Goal: Transaction & Acquisition: Purchase product/service

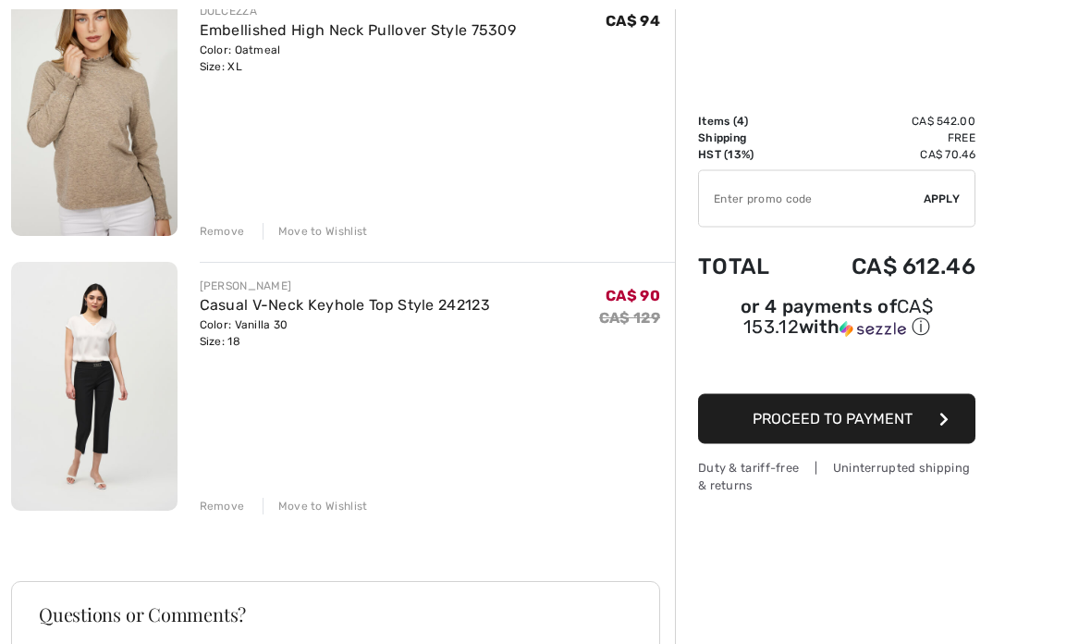
scroll to position [805, 0]
click at [338, 324] on div "Color: Vanilla 30 Size: 18" at bounding box center [345, 332] width 290 height 33
click at [268, 298] on link "Casual V-Neck Keyhole Top Style 242123" at bounding box center [345, 305] width 290 height 18
click at [123, 331] on img at bounding box center [94, 386] width 166 height 249
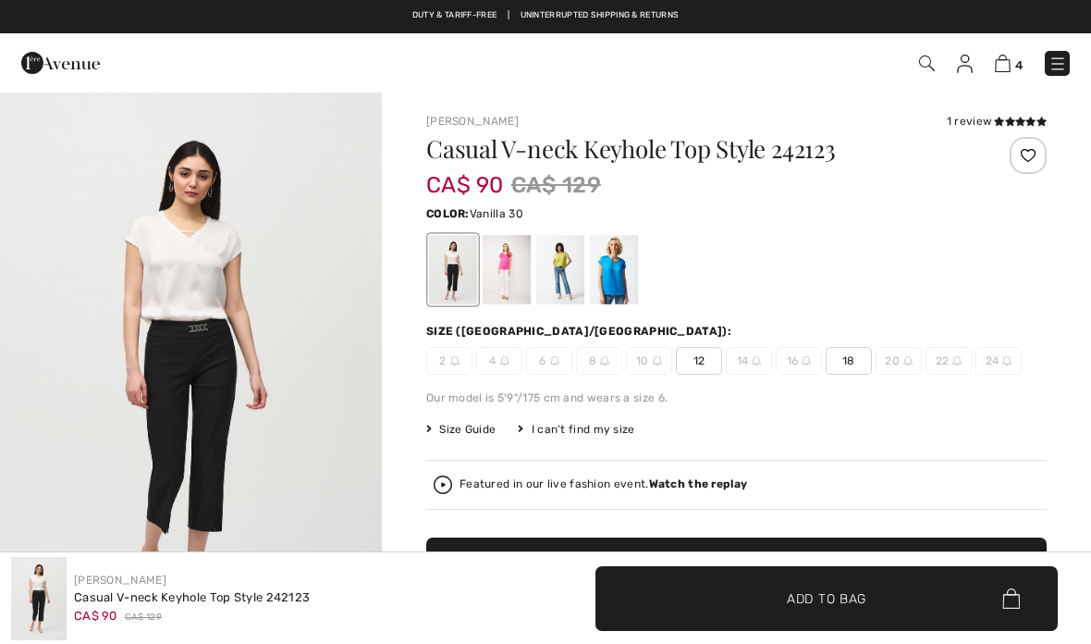
checkbox input "true"
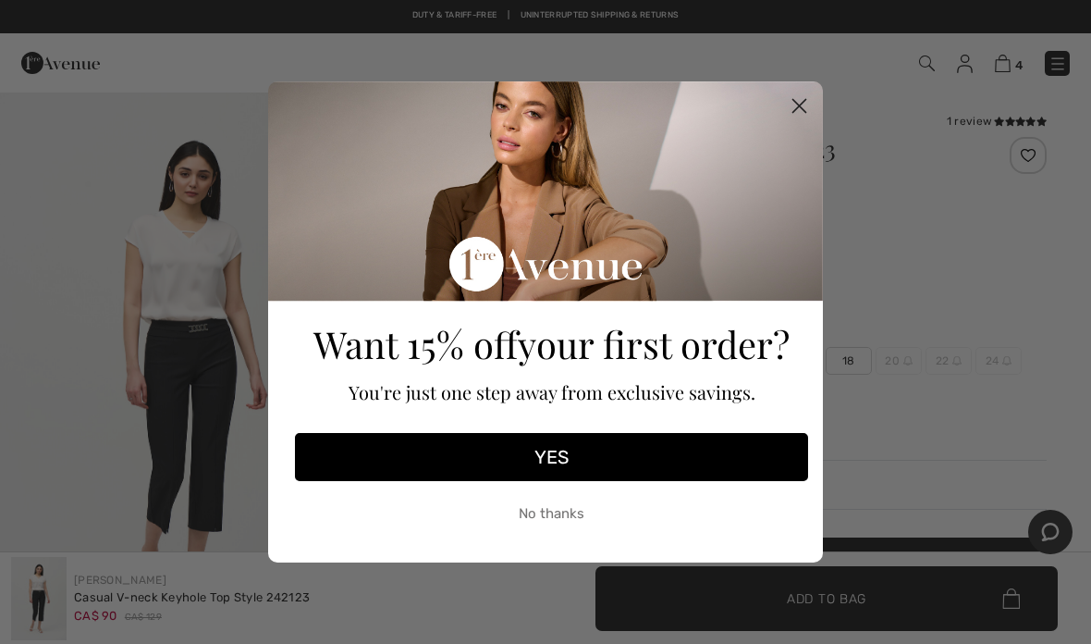
click at [802, 111] on circle "Close dialog" at bounding box center [799, 106] width 31 height 31
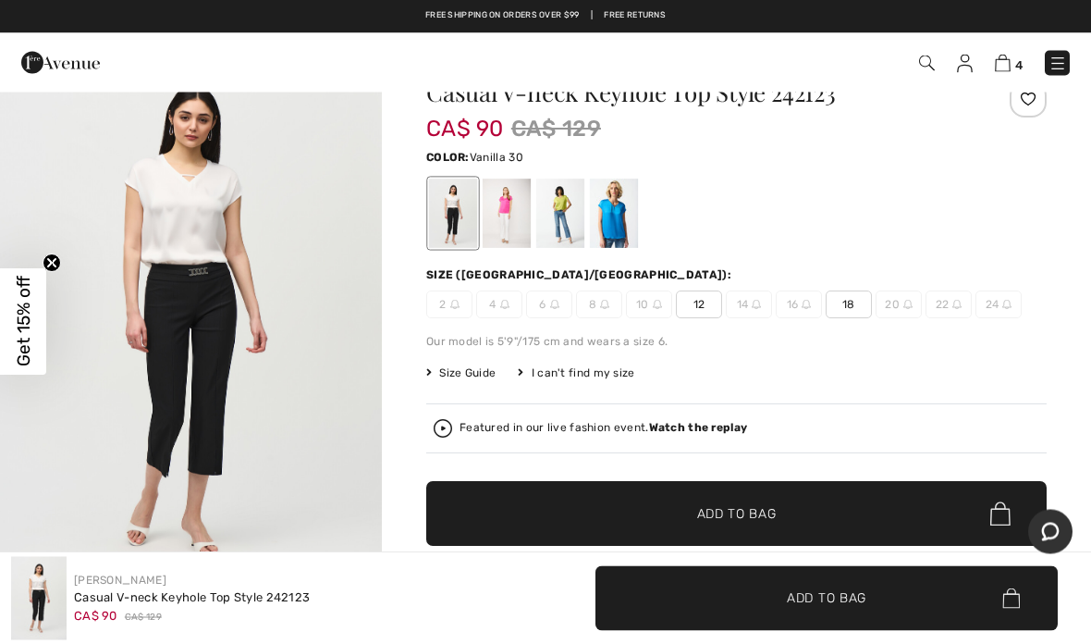
scroll to position [45, 0]
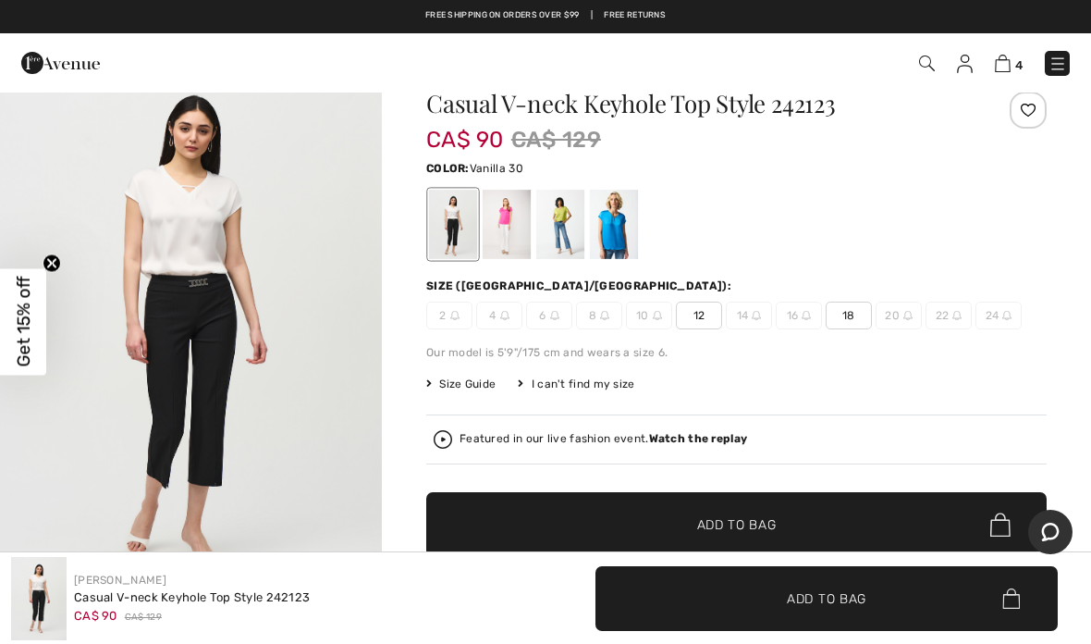
click at [518, 233] on div at bounding box center [507, 224] width 48 height 69
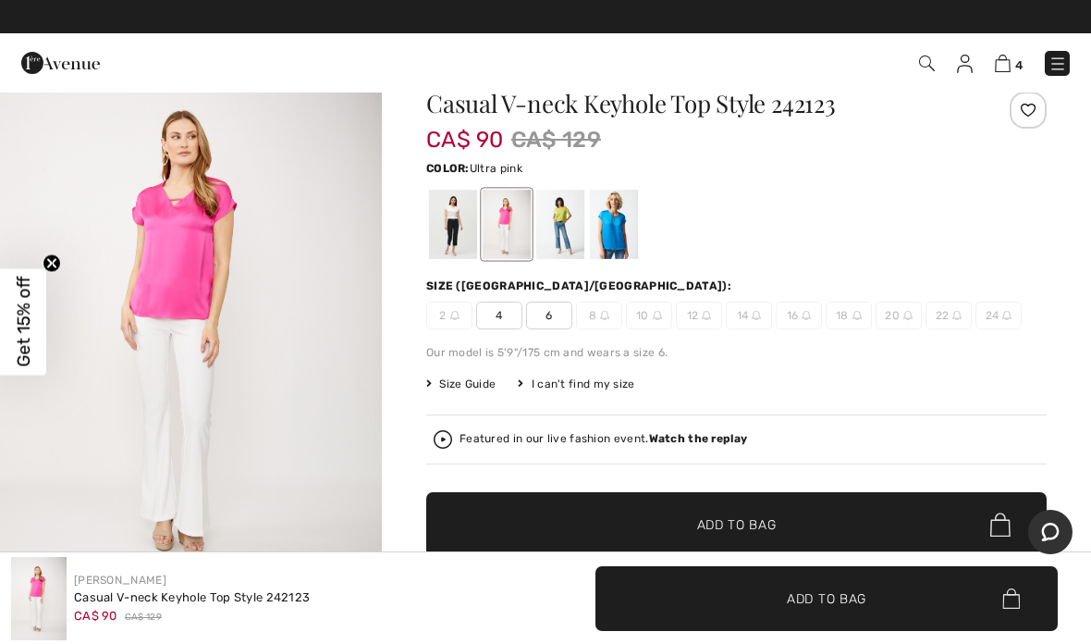
click at [568, 232] on div at bounding box center [560, 224] width 48 height 69
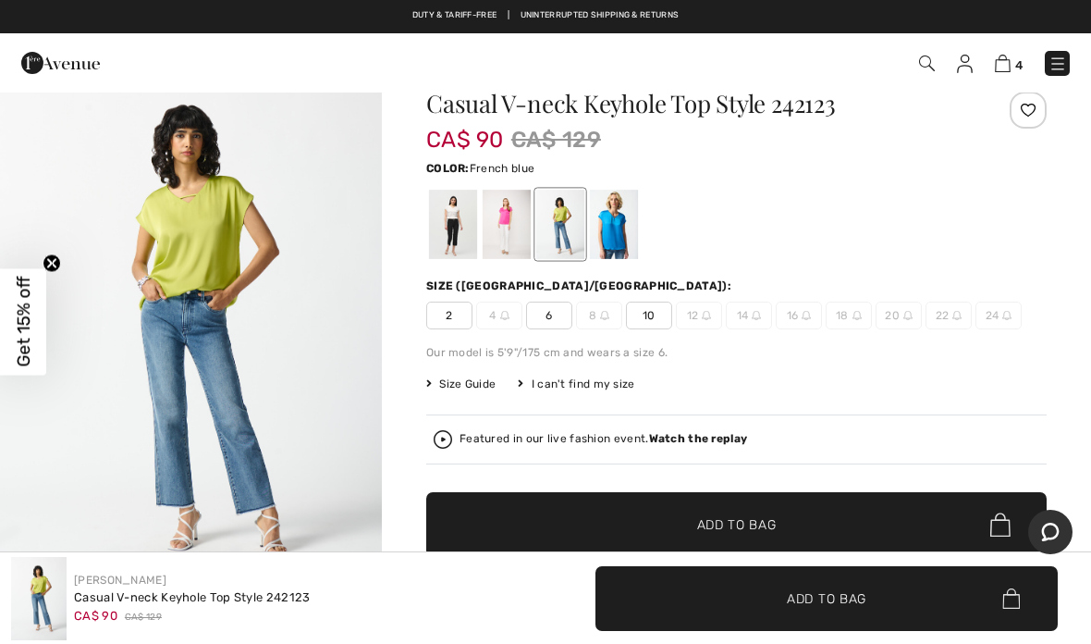
click at [621, 234] on div at bounding box center [614, 224] width 48 height 69
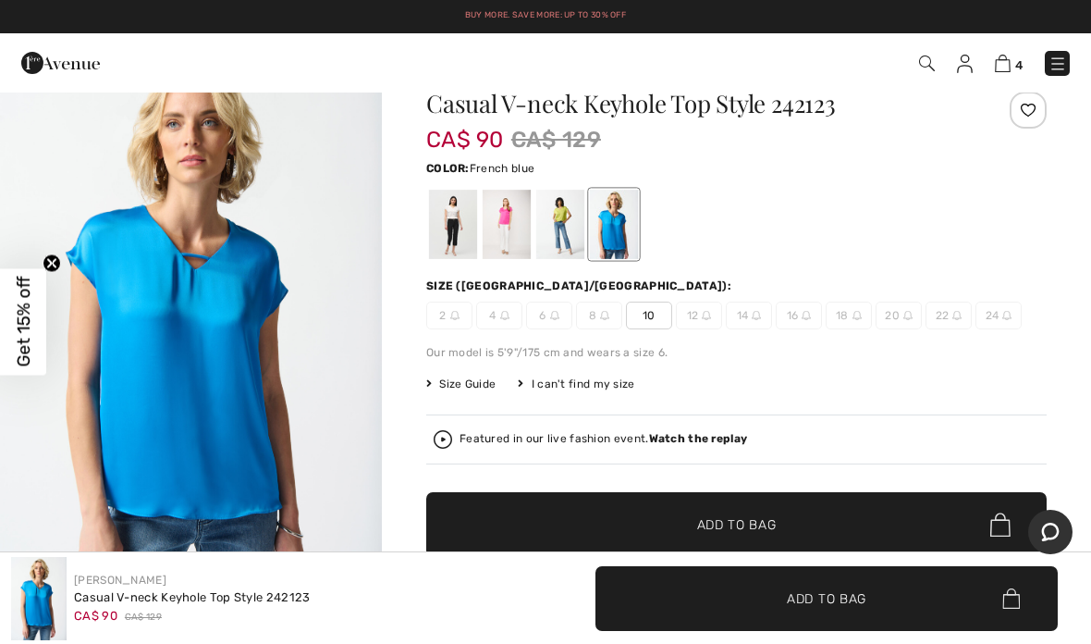
click at [1008, 68] on img at bounding box center [1003, 64] width 16 height 18
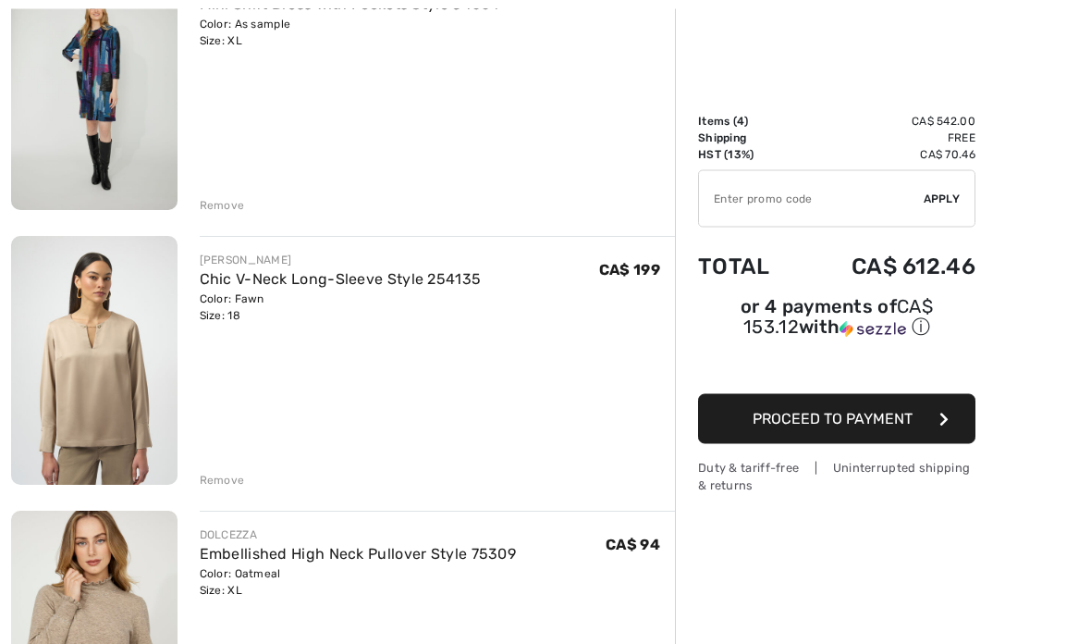
scroll to position [282, 0]
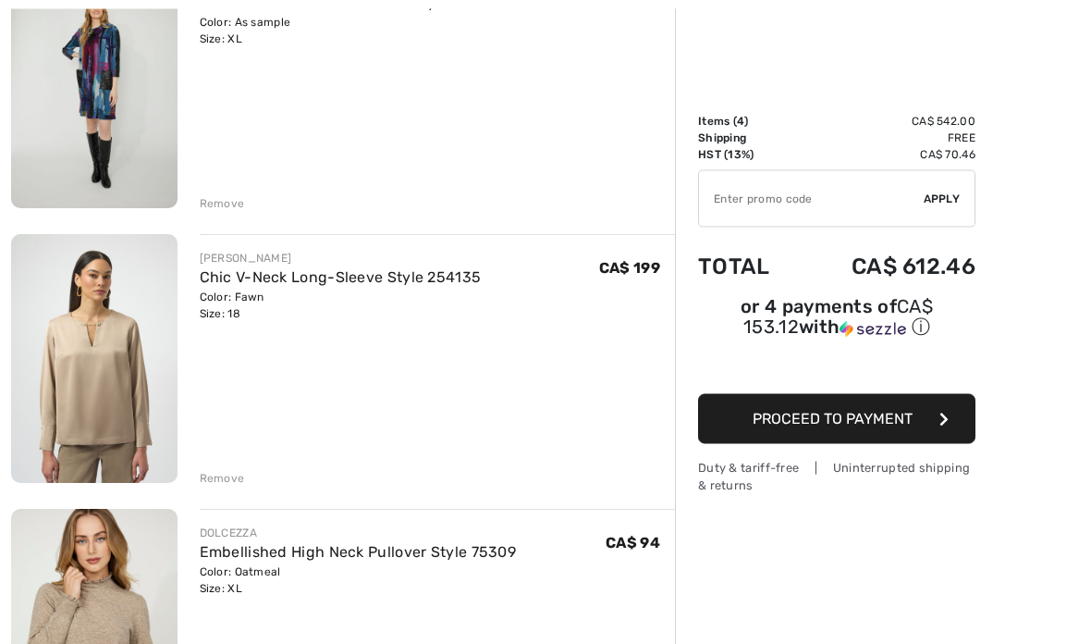
click at [257, 284] on link "Chic V-Neck Long-Sleeve Style 254135" at bounding box center [341, 278] width 282 height 18
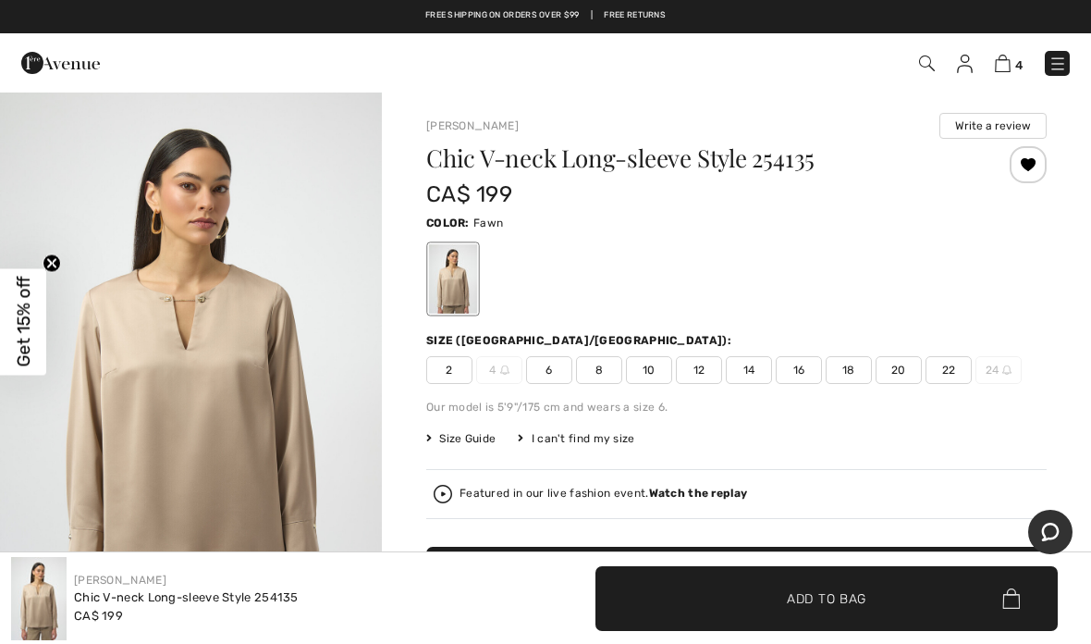
click at [1005, 72] on img at bounding box center [1003, 64] width 16 height 18
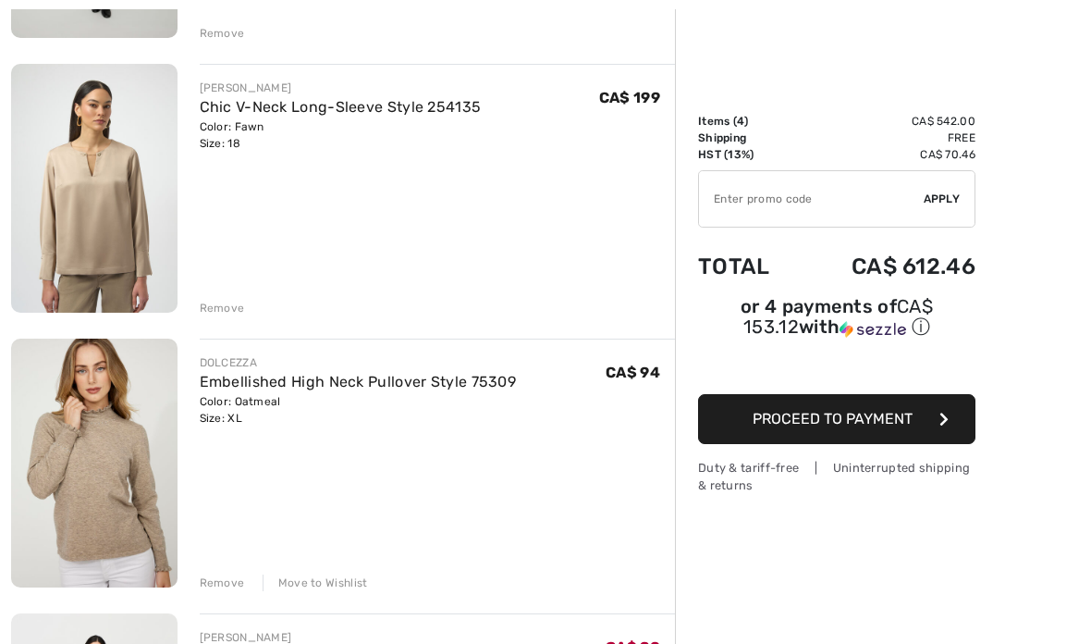
scroll to position [464, 0]
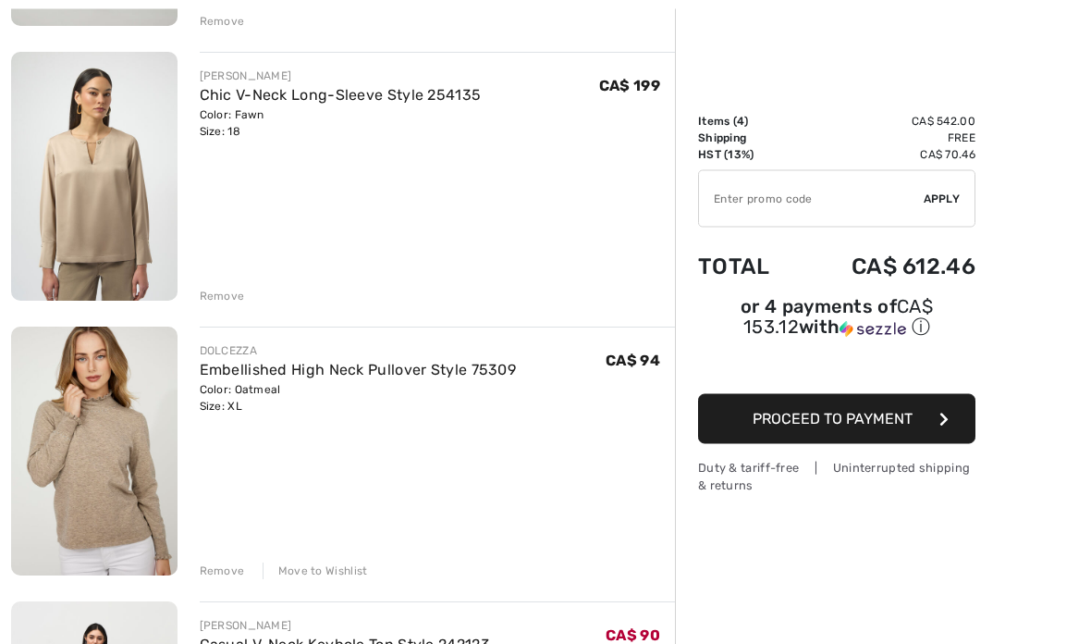
click at [215, 309] on div "COMPLI K Mini Shift Dress with Pockets Style 34004 Color: As sample Size: XL Fi…" at bounding box center [343, 561] width 664 height 1567
click at [220, 305] on div "COMPLI K Mini Shift Dress with Pockets Style 34004 Color: As sample Size: XL Fi…" at bounding box center [343, 560] width 664 height 1567
click at [224, 302] on div "Remove" at bounding box center [222, 296] width 45 height 17
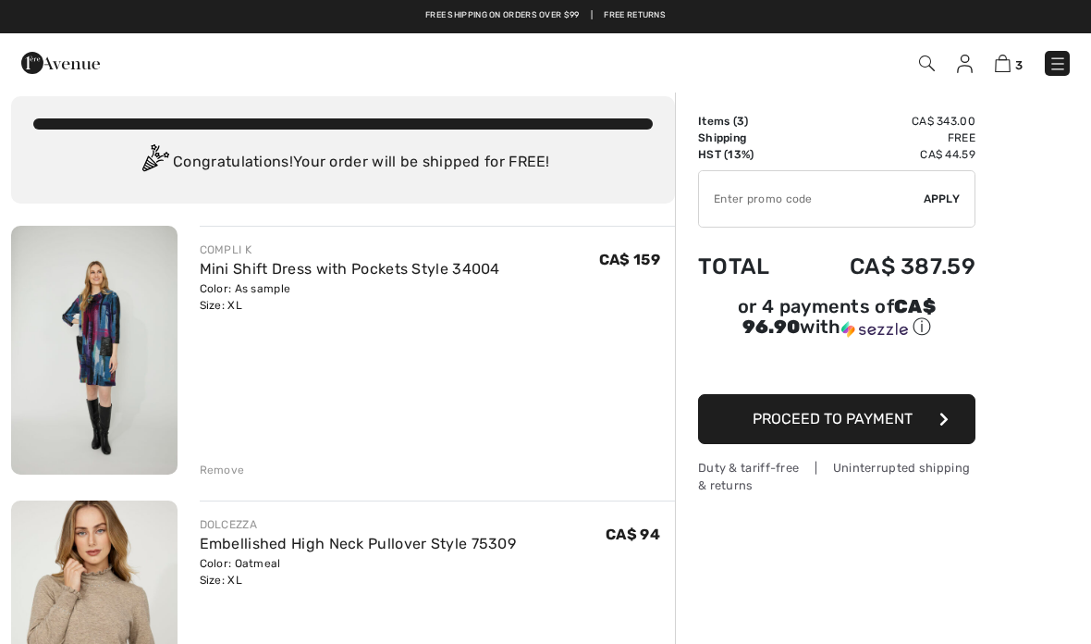
scroll to position [16, 0]
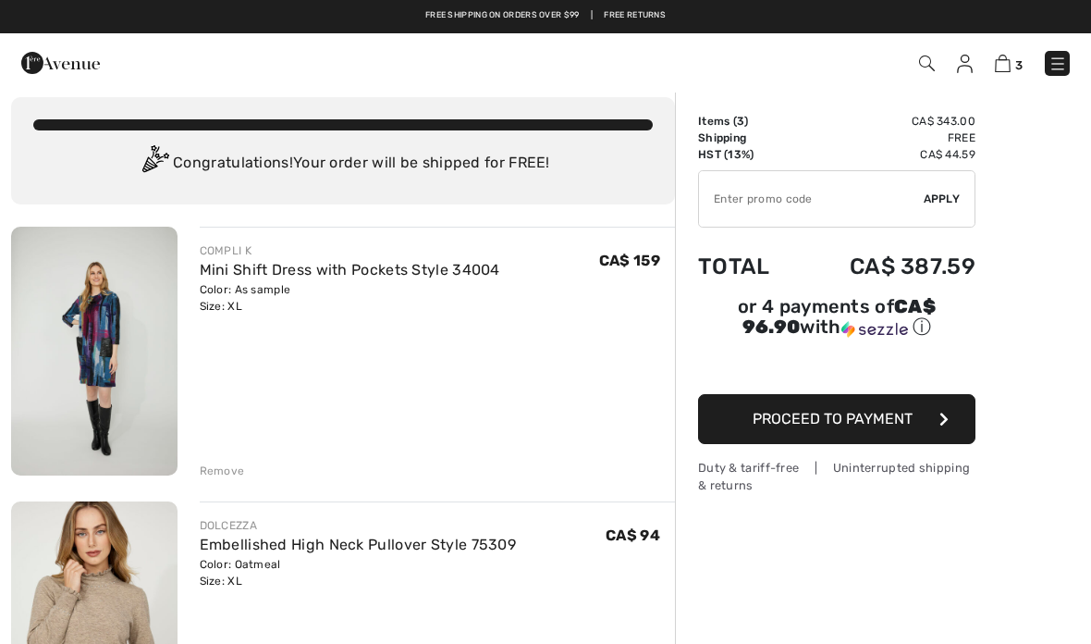
click at [229, 289] on div "Color: As sample Size: XL" at bounding box center [350, 297] width 301 height 33
click at [243, 269] on link "Mini Shift Dress with Pockets Style 34004" at bounding box center [350, 270] width 301 height 18
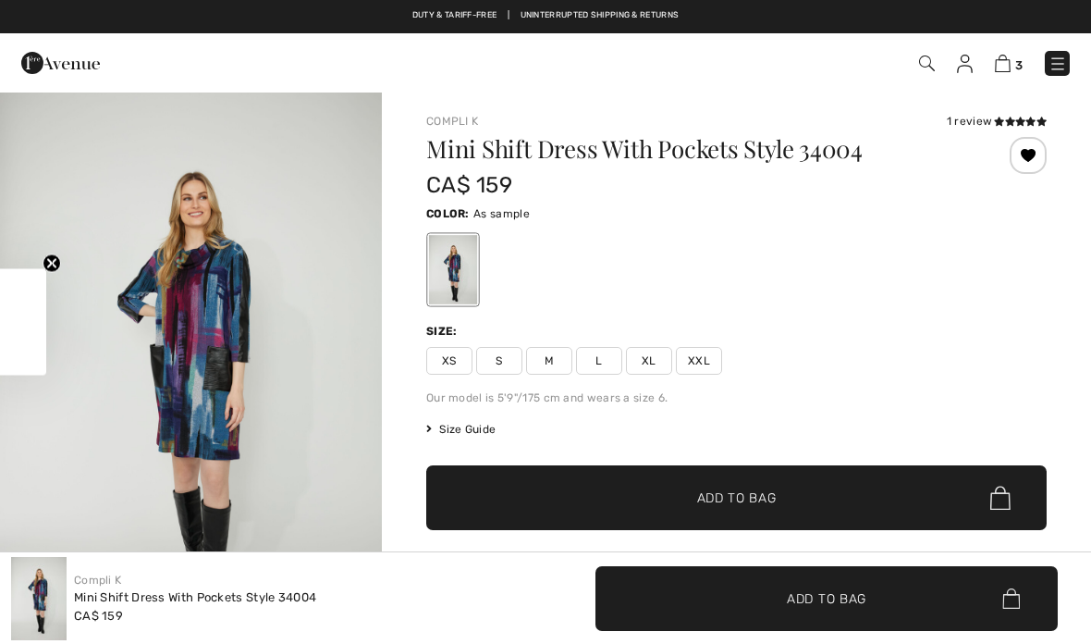
checkbox input "true"
click at [1011, 61] on img at bounding box center [1003, 64] width 16 height 18
